Goal: Check status: Verify the current state of an ongoing process or item

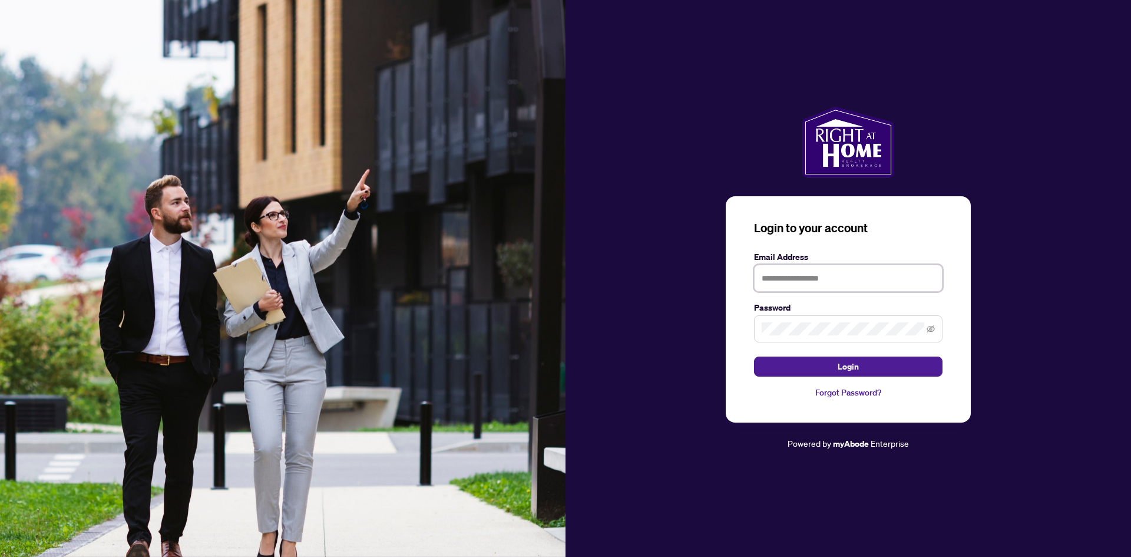
click at [831, 275] on input "text" at bounding box center [848, 278] width 189 height 27
type input "**********"
click at [834, 321] on span at bounding box center [848, 328] width 189 height 27
click at [754, 357] on button "Login" at bounding box center [848, 367] width 189 height 20
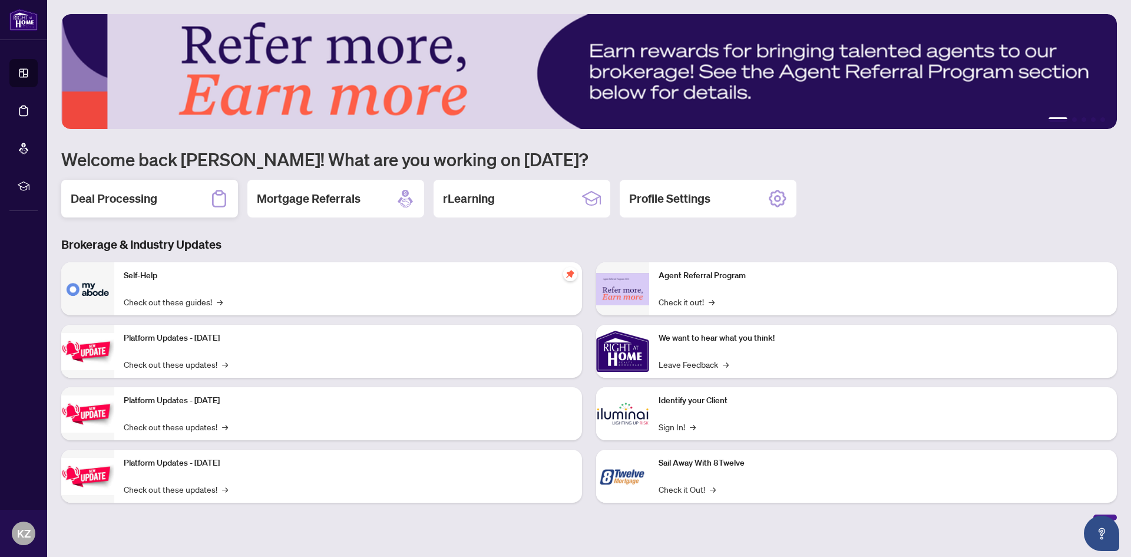
click at [137, 200] on h2 "Deal Processing" at bounding box center [114, 198] width 87 height 16
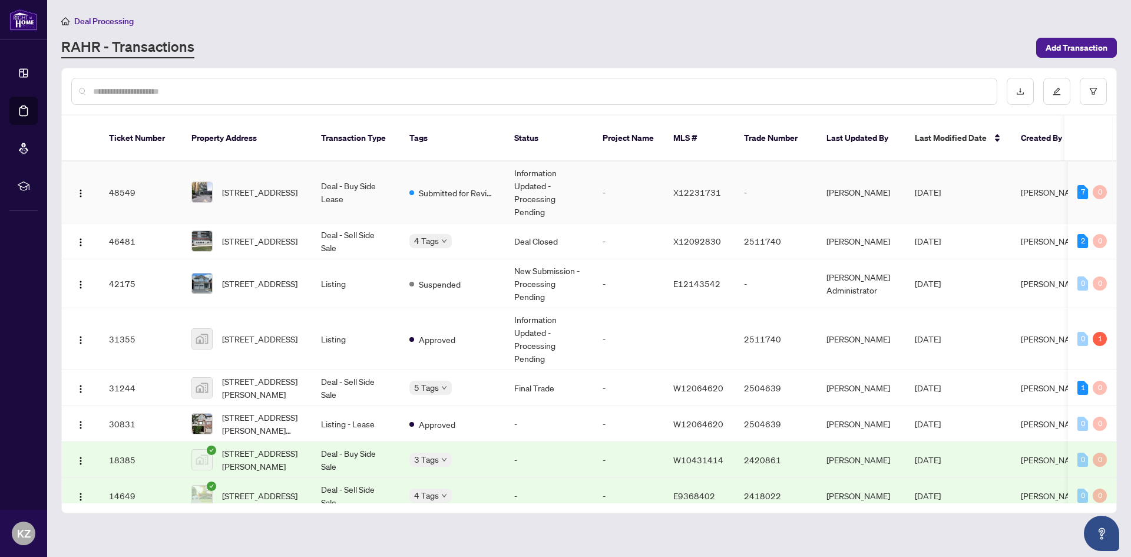
click at [526, 180] on td "Information Updated - Processing Pending" at bounding box center [549, 192] width 88 height 62
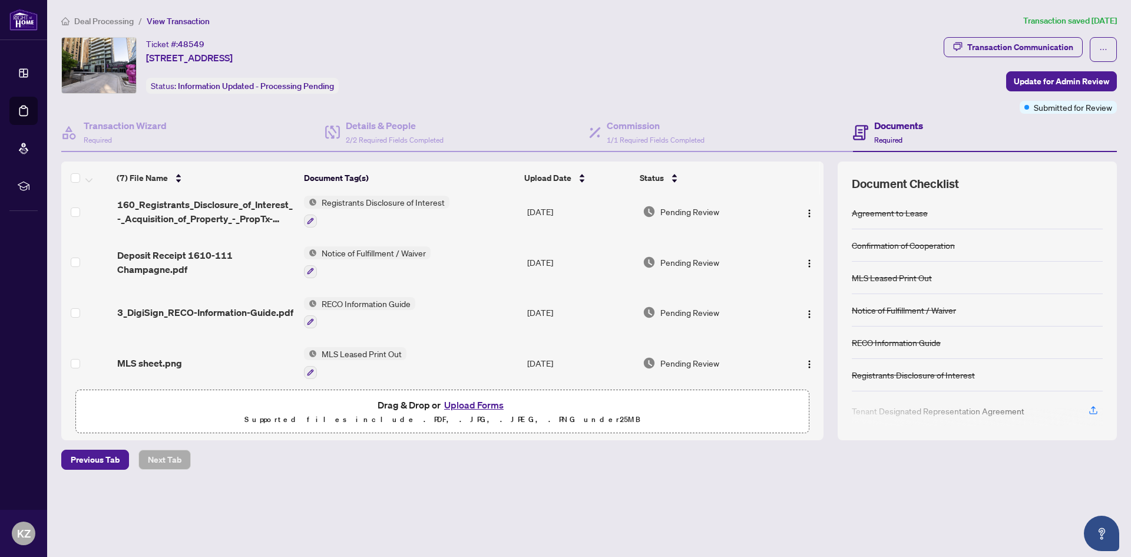
scroll to position [5, 0]
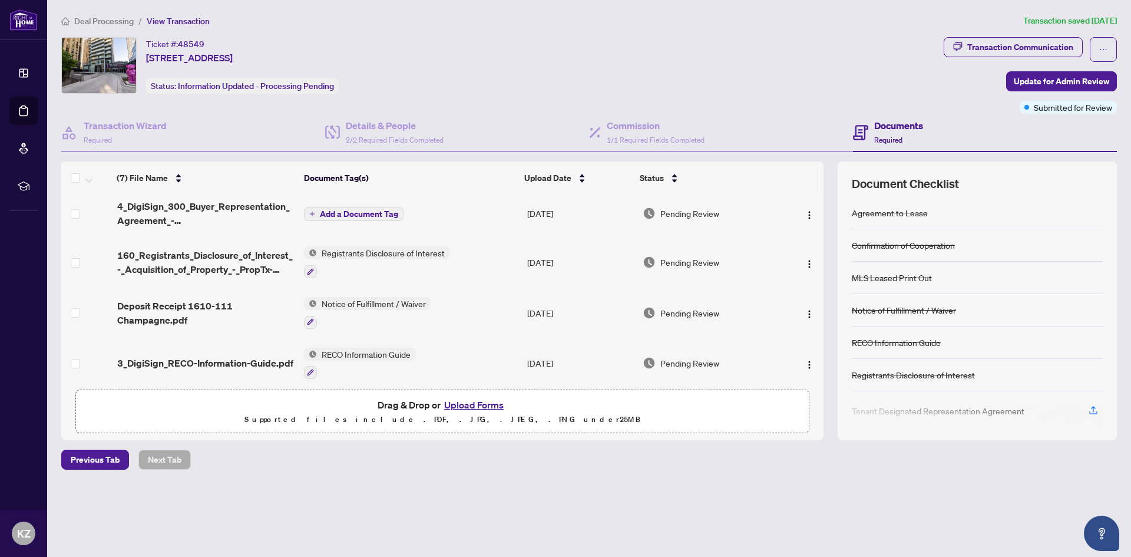
click at [1094, 411] on div at bounding box center [977, 417] width 251 height 19
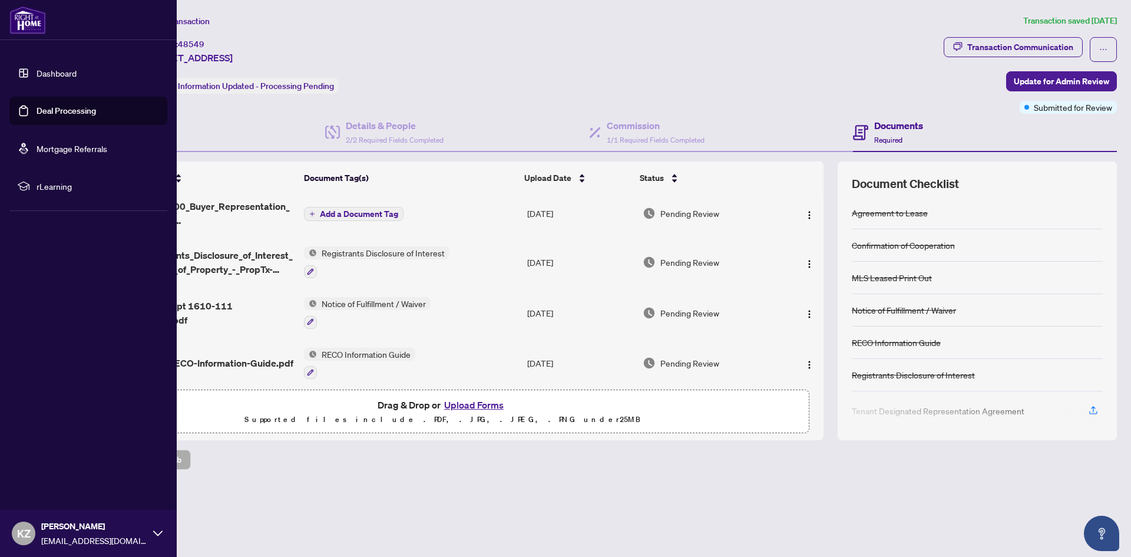
click at [62, 114] on link "Deal Processing" at bounding box center [67, 110] width 60 height 11
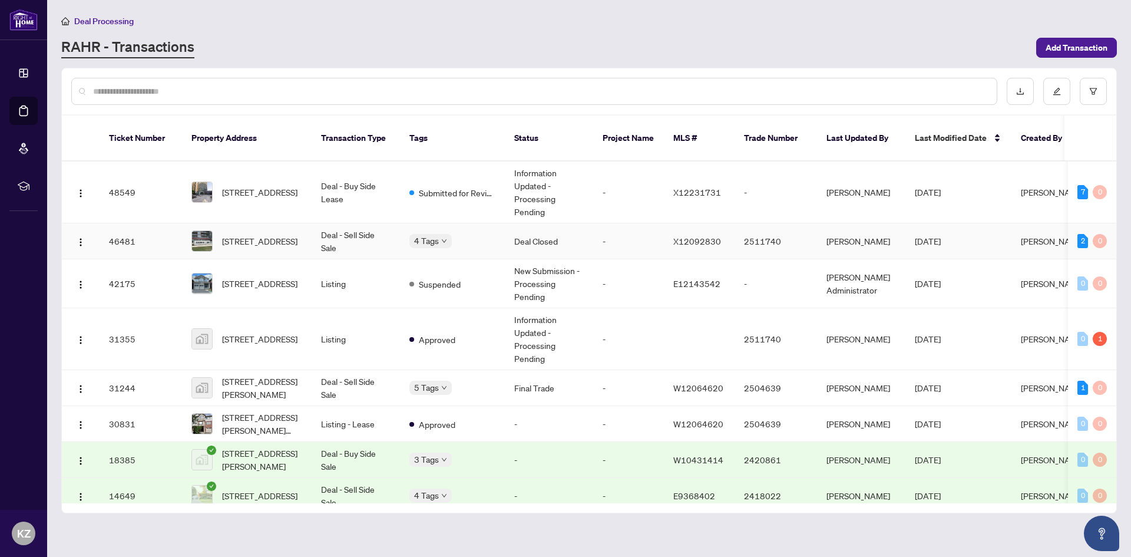
click at [916, 236] on span "[DATE]" at bounding box center [928, 241] width 26 height 11
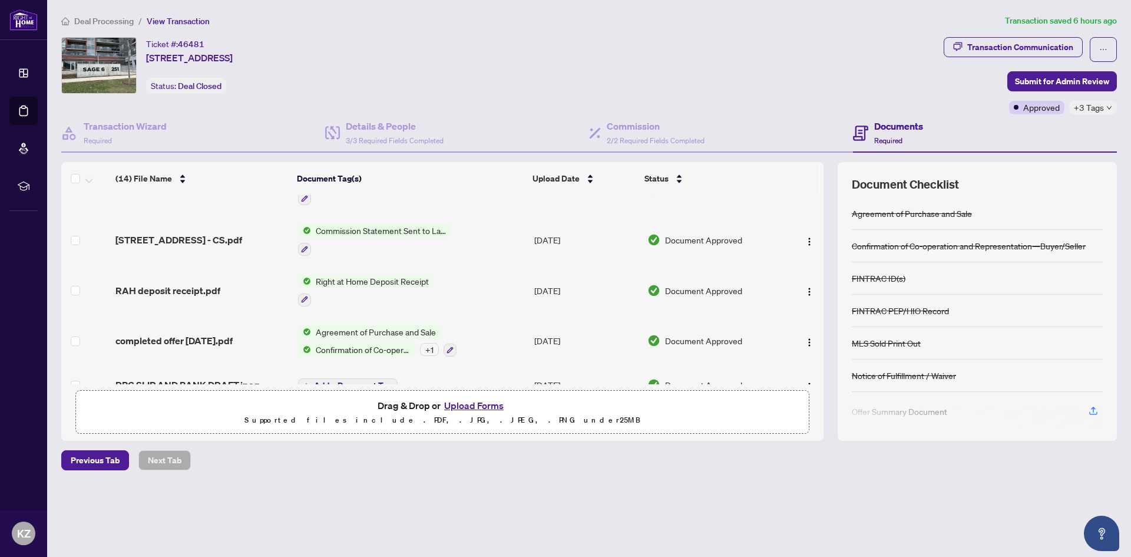
scroll to position [487, 0]
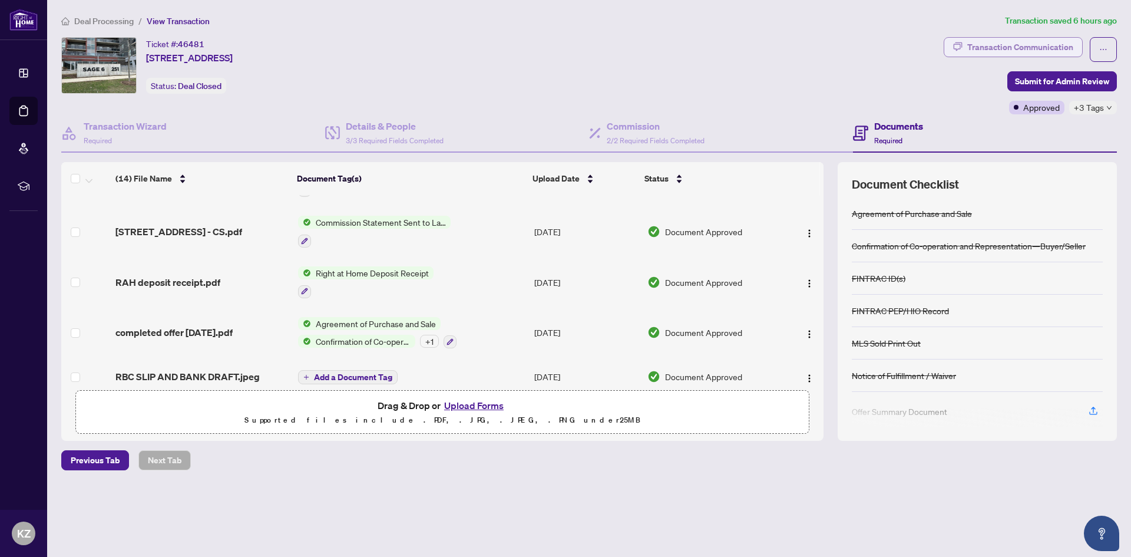
click at [999, 46] on div "Transaction Communication" at bounding box center [1021, 47] width 106 height 19
